Goal: Task Accomplishment & Management: Complete application form

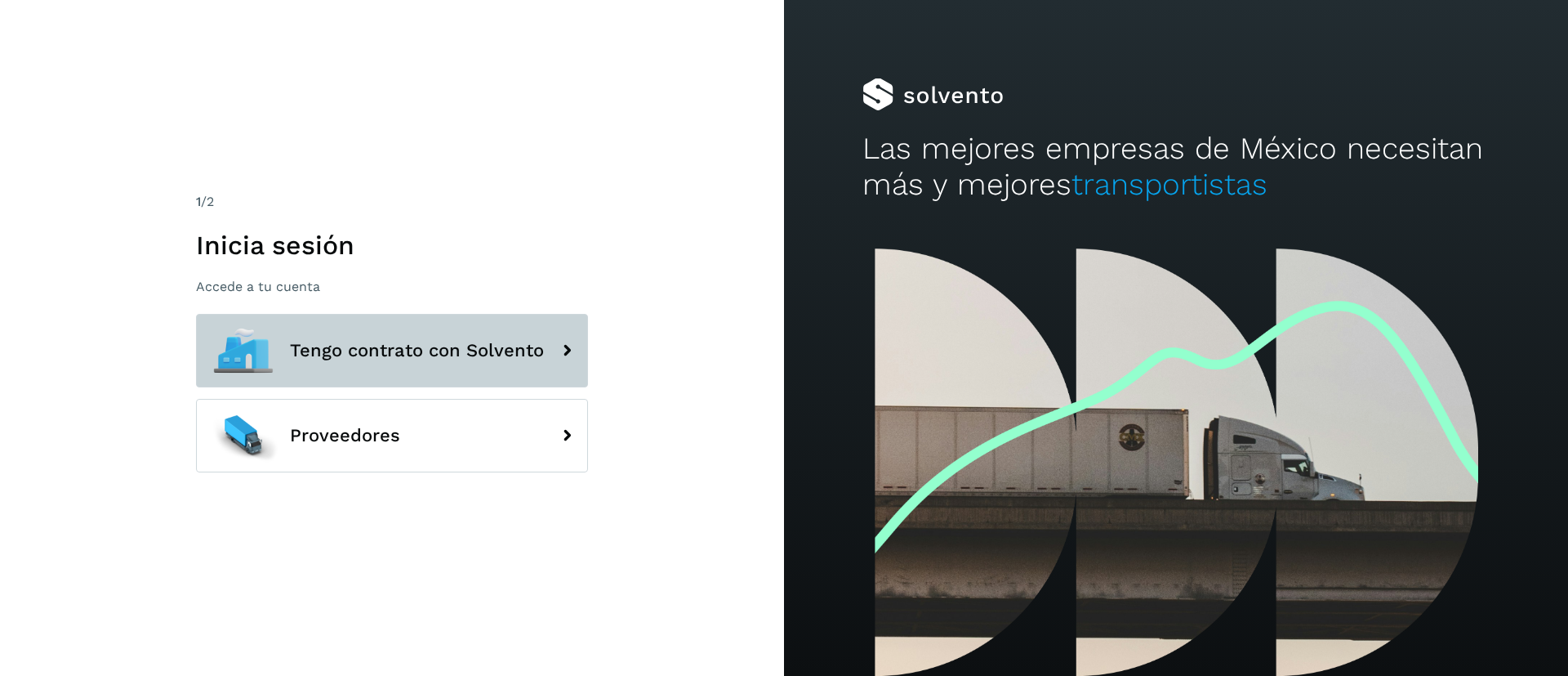
click at [441, 365] on button "Tengo contrato con Solvento" at bounding box center [392, 351] width 392 height 74
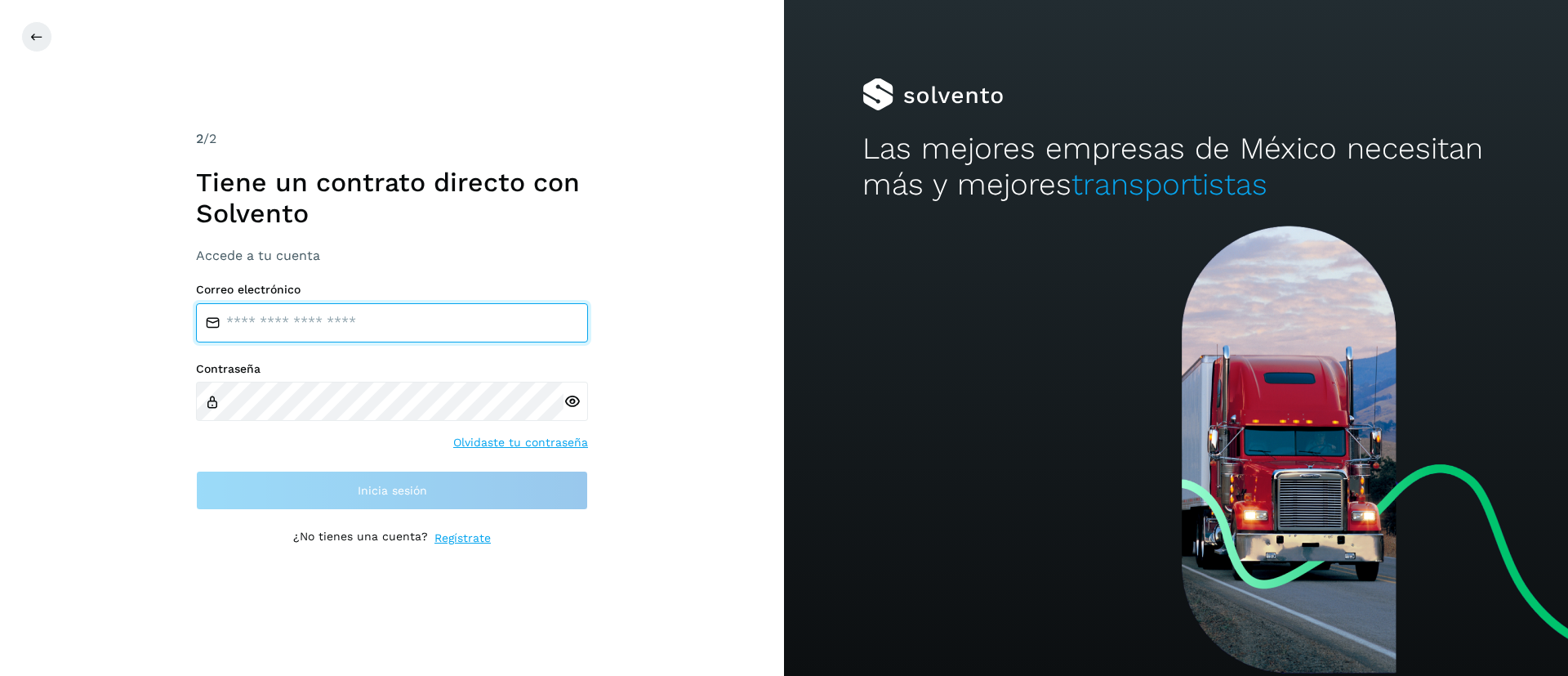
click at [276, 318] on input "email" at bounding box center [392, 322] width 392 height 39
type input "**********"
click at [7, 463] on div "**********" at bounding box center [392, 338] width 784 height 676
